Goal: Task Accomplishment & Management: Use online tool/utility

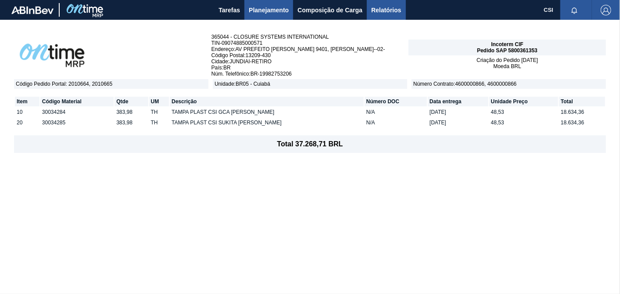
click at [380, 6] on span "Relatórios" at bounding box center [386, 10] width 30 height 11
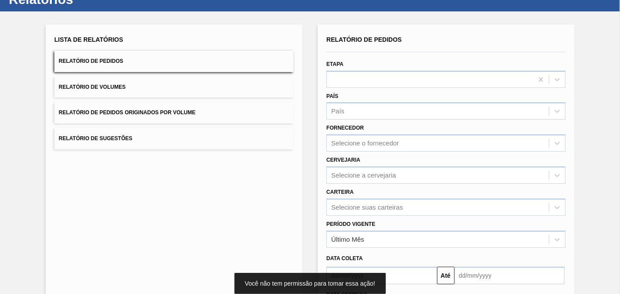
scroll to position [49, 0]
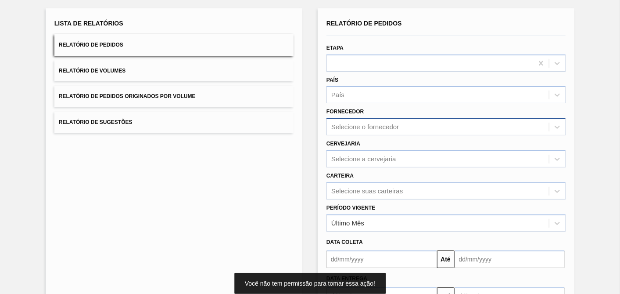
click at [387, 123] on div "Selecione o fornecedor" at bounding box center [365, 126] width 68 height 7
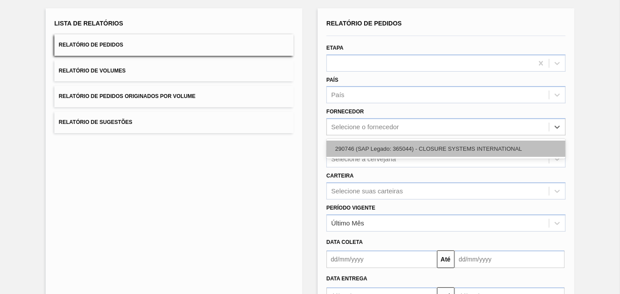
click at [380, 143] on div "290746 (SAP Legado: 365044) - CLOSURE SYSTEMS INTERNATIONAL" at bounding box center [445, 148] width 239 height 16
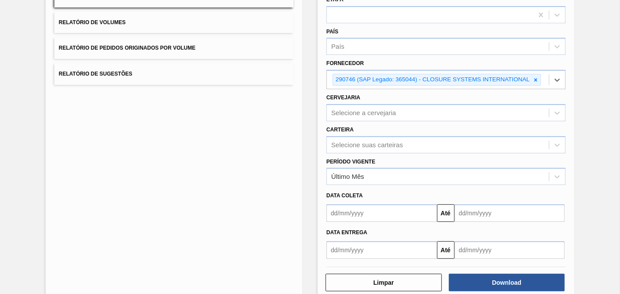
scroll to position [112, 0]
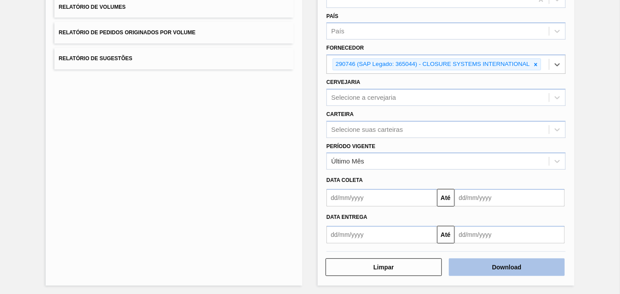
click at [519, 262] on button "Download" at bounding box center [507, 267] width 116 height 18
click at [490, 264] on button "Download" at bounding box center [507, 267] width 116 height 18
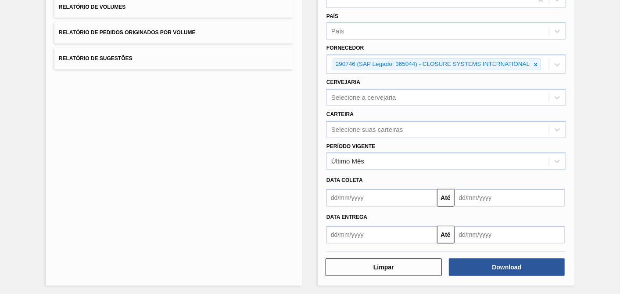
click at [511, 273] on div "Download" at bounding box center [507, 266] width 123 height 19
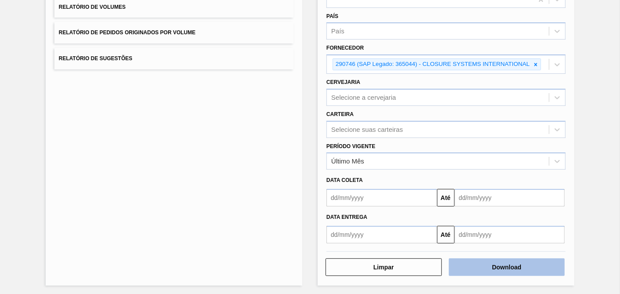
click at [490, 261] on button "Download" at bounding box center [507, 267] width 116 height 18
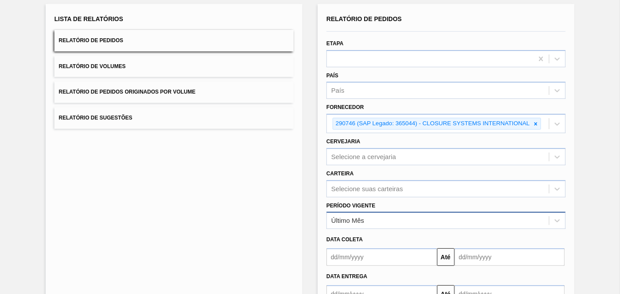
scroll to position [0, 0]
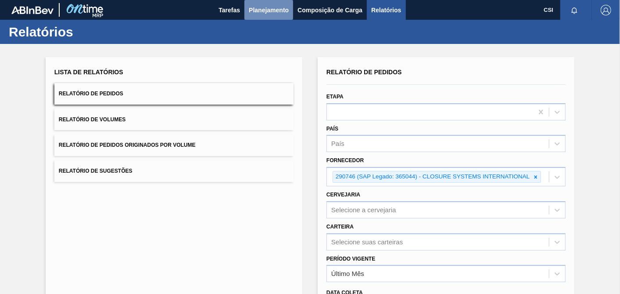
click at [258, 9] on span "Planejamento" at bounding box center [269, 10] width 40 height 11
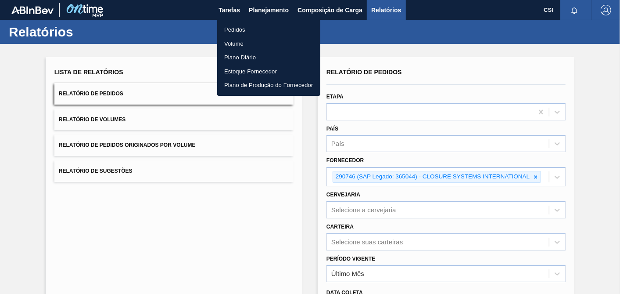
click at [235, 30] on li "Pedidos" at bounding box center [268, 30] width 103 height 14
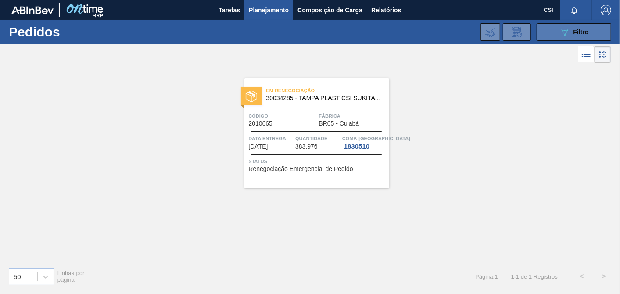
click at [570, 34] on div "089F7B8B-B2A5-4AFE-B5C0-19BA573D28AC Filtro" at bounding box center [573, 32] width 29 height 11
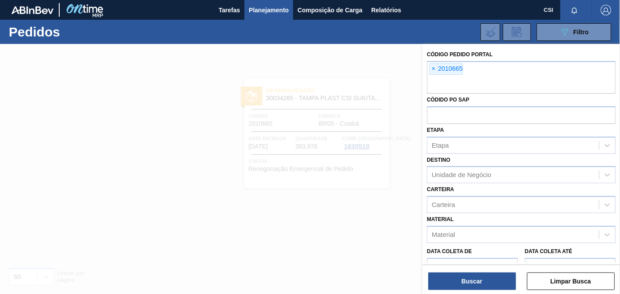
drag, startPoint x: 433, startPoint y: 70, endPoint x: 518, endPoint y: 84, distance: 86.3
click at [433, 70] on span "×" at bounding box center [434, 69] width 8 height 11
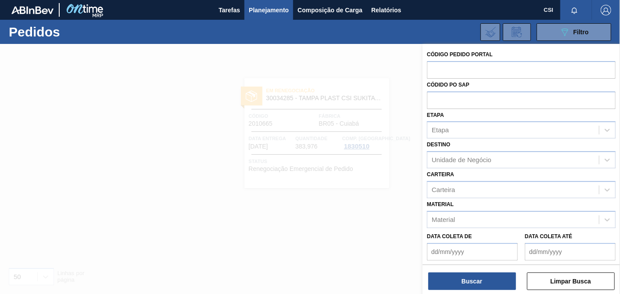
paste input "2025214"
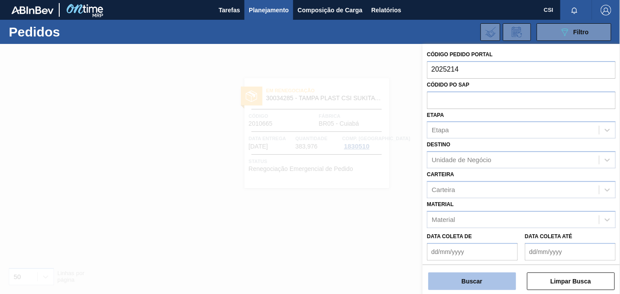
type input "2025214"
click at [474, 280] on button "Buscar" at bounding box center [472, 281] width 88 height 18
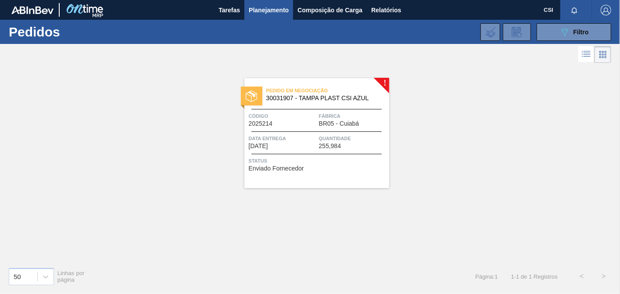
click at [351, 143] on div "Quantidade 255,984" at bounding box center [353, 141] width 68 height 15
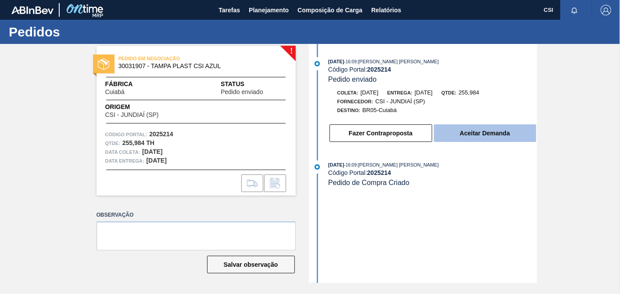
click at [498, 139] on button "Aceitar Demanda" at bounding box center [485, 133] width 102 height 18
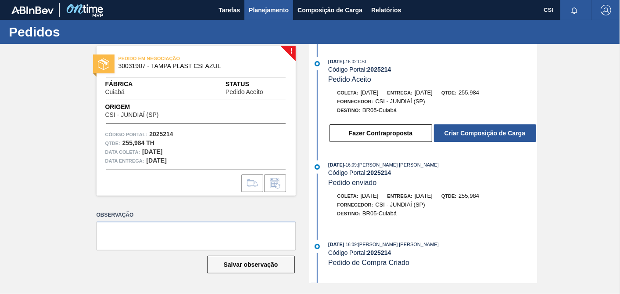
click at [263, 11] on span "Planejamento" at bounding box center [269, 10] width 40 height 11
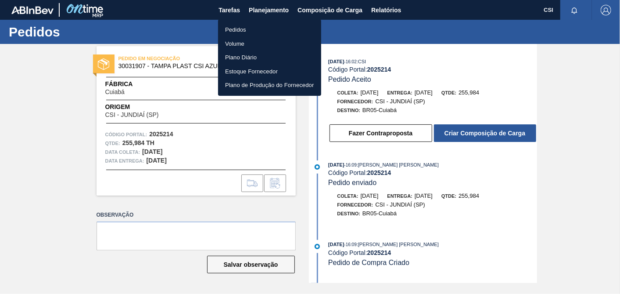
click at [237, 29] on li "Pedidos" at bounding box center [269, 30] width 103 height 14
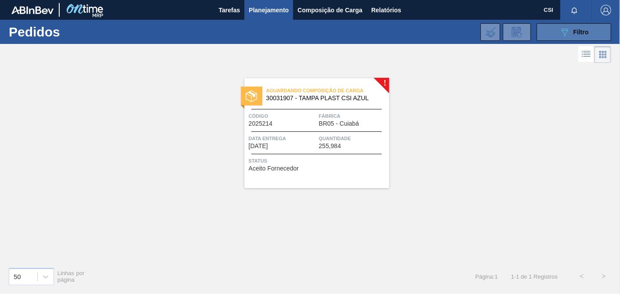
click at [590, 34] on button "089F7B8B-B2A5-4AFE-B5C0-19BA573D28AC Filtro" at bounding box center [574, 32] width 75 height 18
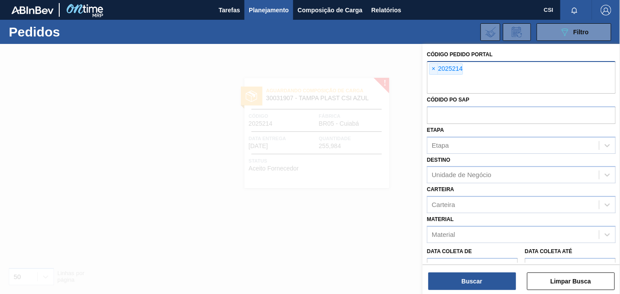
click at [464, 69] on div "× 2025214" at bounding box center [521, 77] width 189 height 32
click at [430, 69] on span "×" at bounding box center [434, 69] width 8 height 11
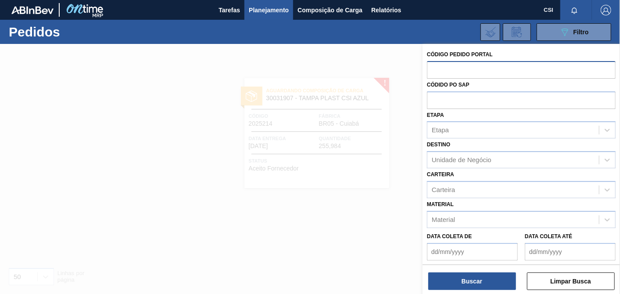
paste input "2025213"
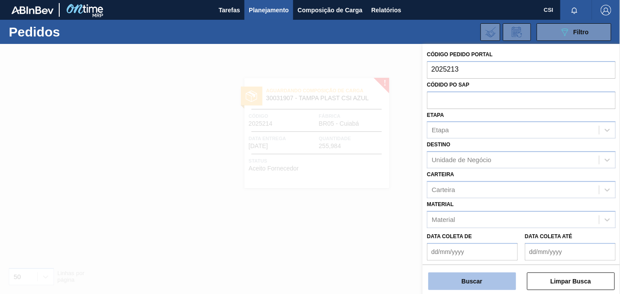
type input "2025213"
click at [502, 279] on button "Buscar" at bounding box center [472, 281] width 88 height 18
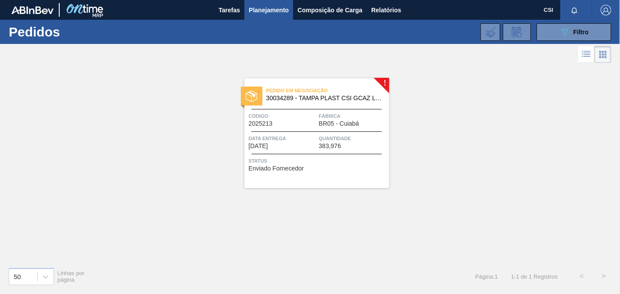
click at [331, 148] on span "383,976" at bounding box center [330, 146] width 22 height 7
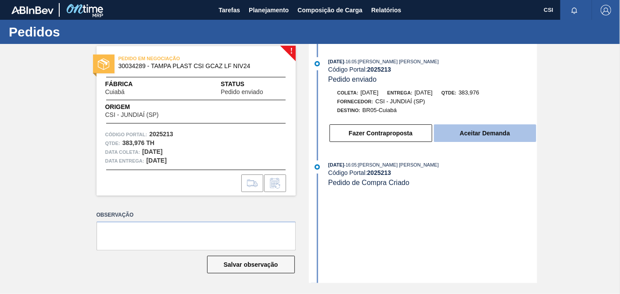
click at [496, 138] on button "Aceitar Demanda" at bounding box center [485, 133] width 102 height 18
